Goal: Task Accomplishment & Management: Manage account settings

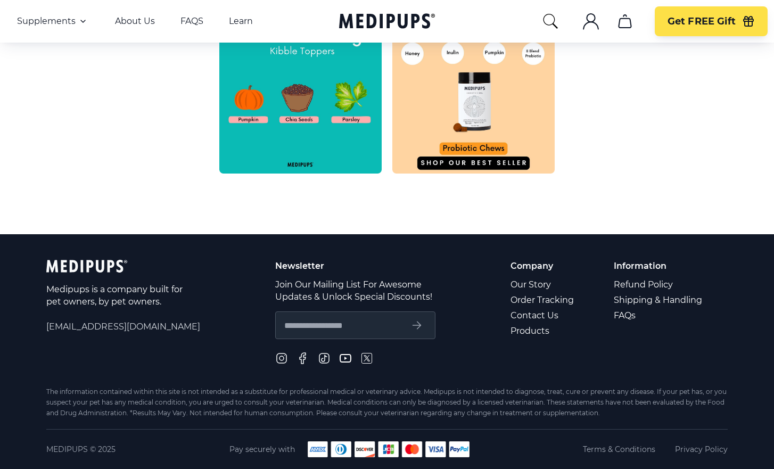
scroll to position [529, 0]
click at [127, 328] on span "[EMAIL_ADDRESS][DOMAIN_NAME]" at bounding box center [123, 327] width 154 height 12
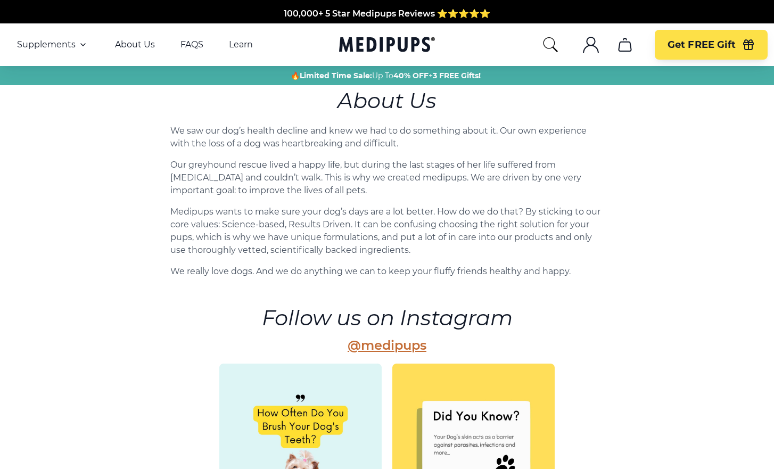
scroll to position [0, 0]
click at [589, 47] on icon ".cls-1{fill:none;stroke:currentColor;stroke-miterlimit:10;stroke-width:1.5px;}" at bounding box center [590, 44] width 17 height 17
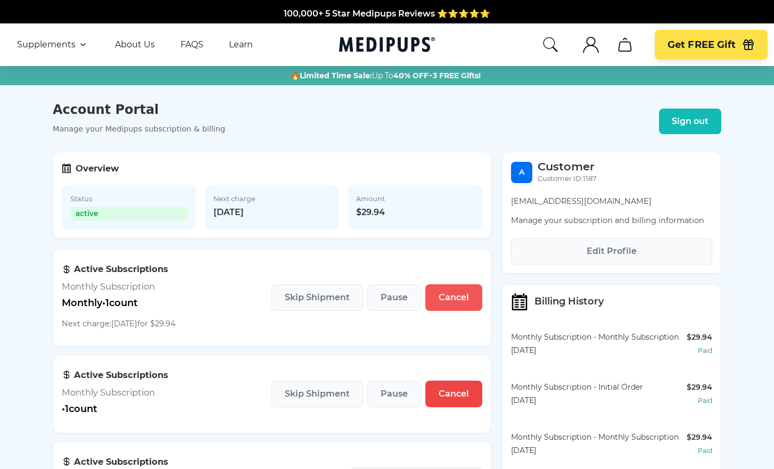
click at [458, 300] on span "Cancel" at bounding box center [454, 297] width 30 height 11
click at [323, 300] on span "Skip Shipment" at bounding box center [317, 297] width 65 height 11
click at [316, 395] on span "Skip Shipment" at bounding box center [317, 394] width 65 height 11
click at [453, 396] on span "Cancel" at bounding box center [454, 394] width 30 height 11
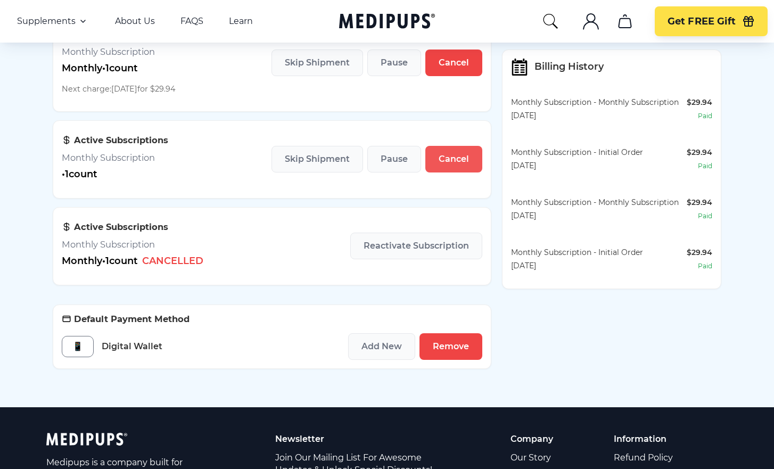
scroll to position [235, 0]
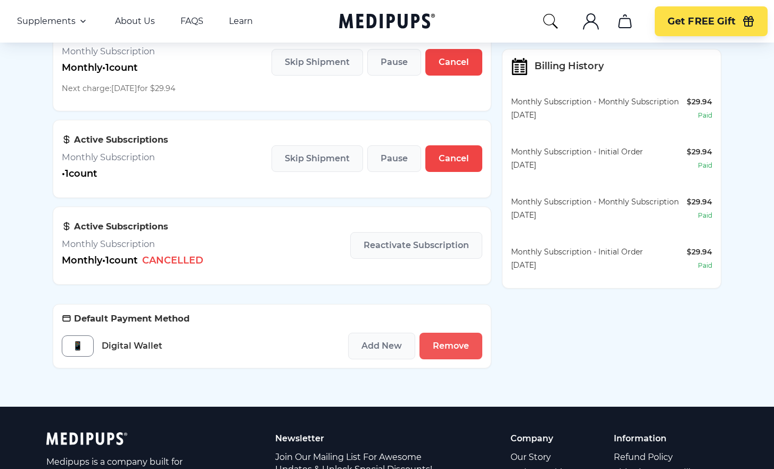
click at [453, 347] on span "Remove" at bounding box center [451, 346] width 36 height 11
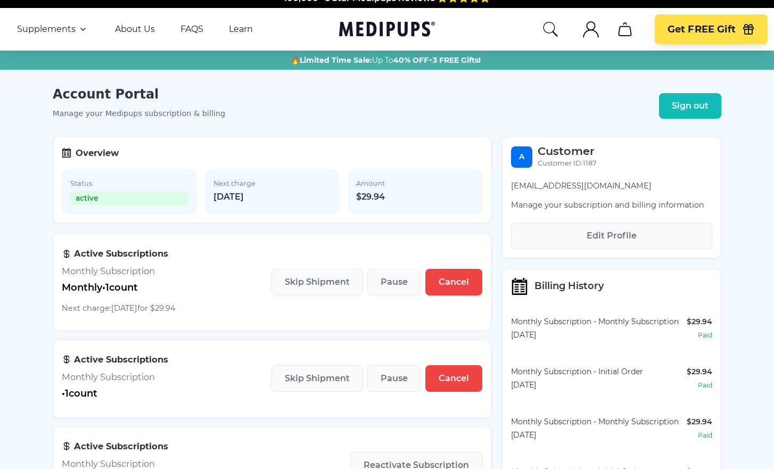
scroll to position [16, 0]
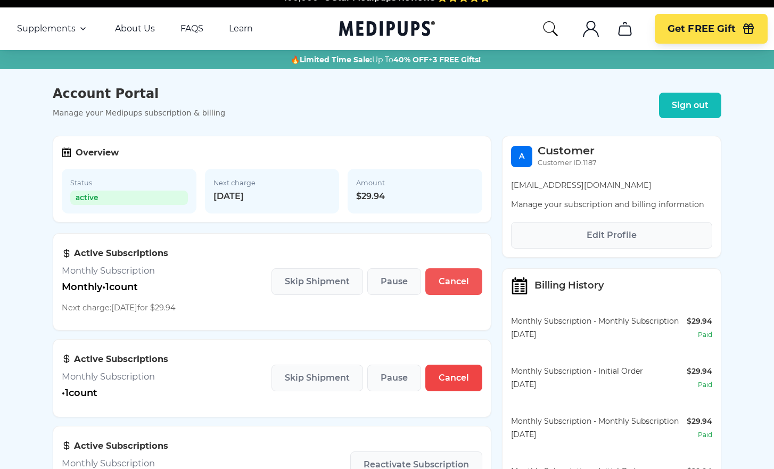
click at [455, 284] on span "Cancel" at bounding box center [454, 281] width 30 height 11
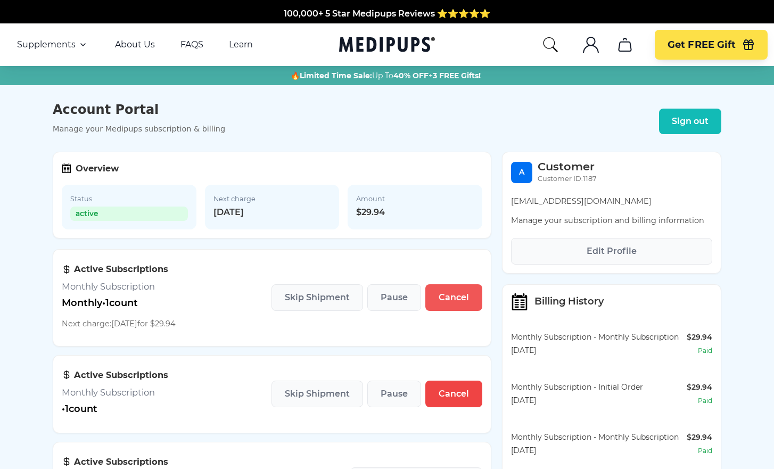
scroll to position [2, 0]
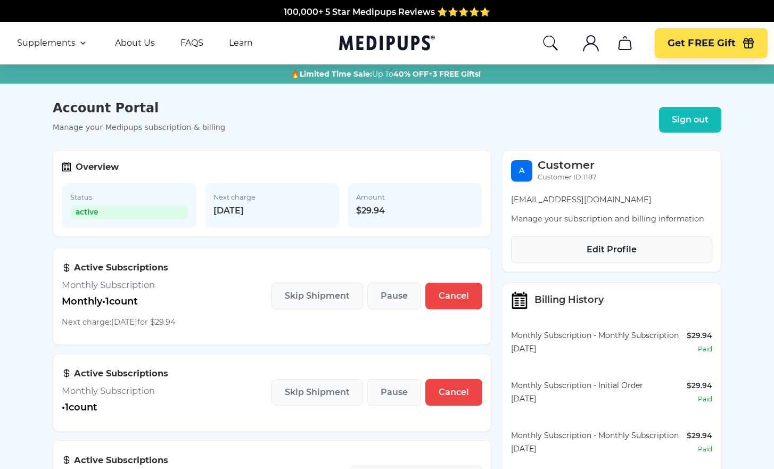
click at [625, 251] on span "Edit Profile" at bounding box center [612, 249] width 50 height 11
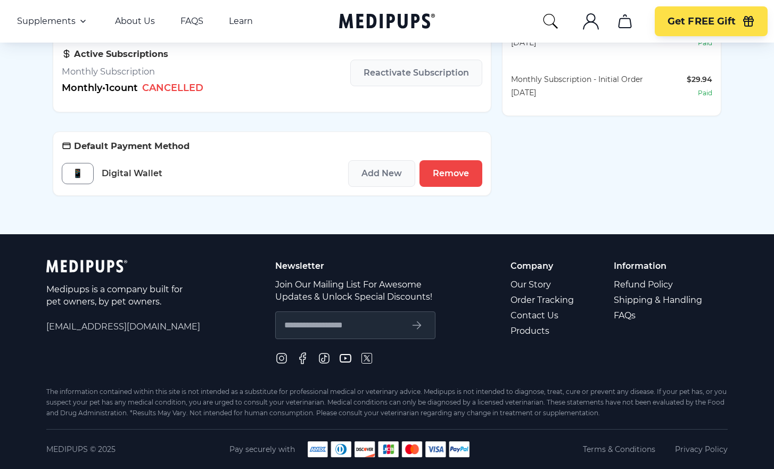
scroll to position [410, 0]
click at [532, 315] on link "Contact Us" at bounding box center [543, 315] width 65 height 15
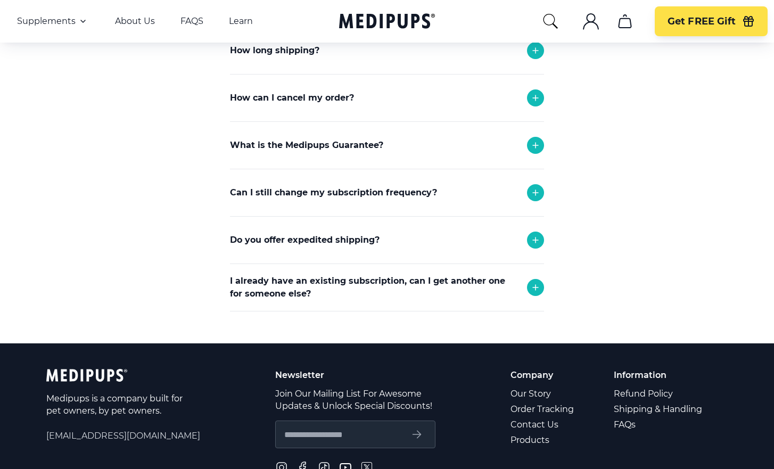
scroll to position [284, 0]
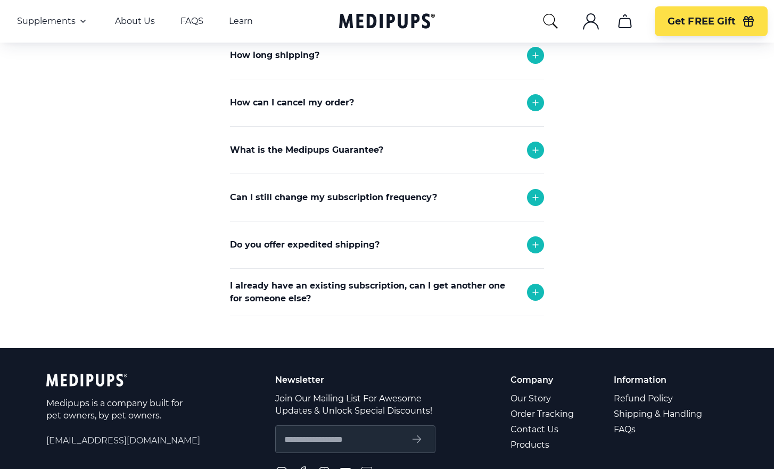
click at [535, 198] on icon at bounding box center [535, 197] width 5 height 5
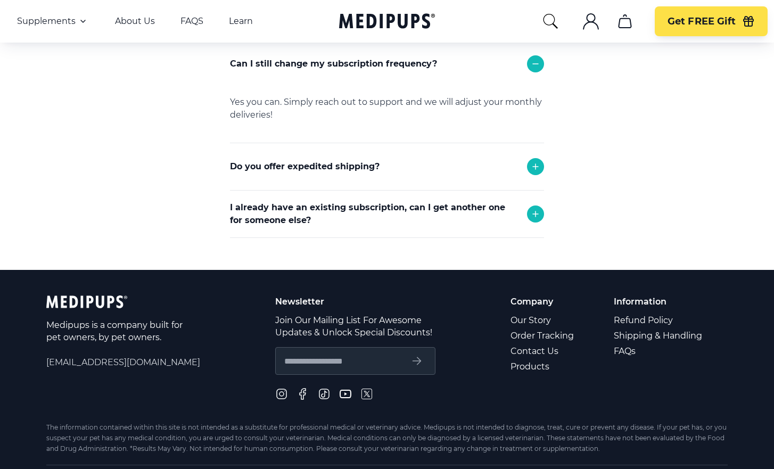
scroll to position [421, 0]
